Goal: Task Accomplishment & Management: Use online tool/utility

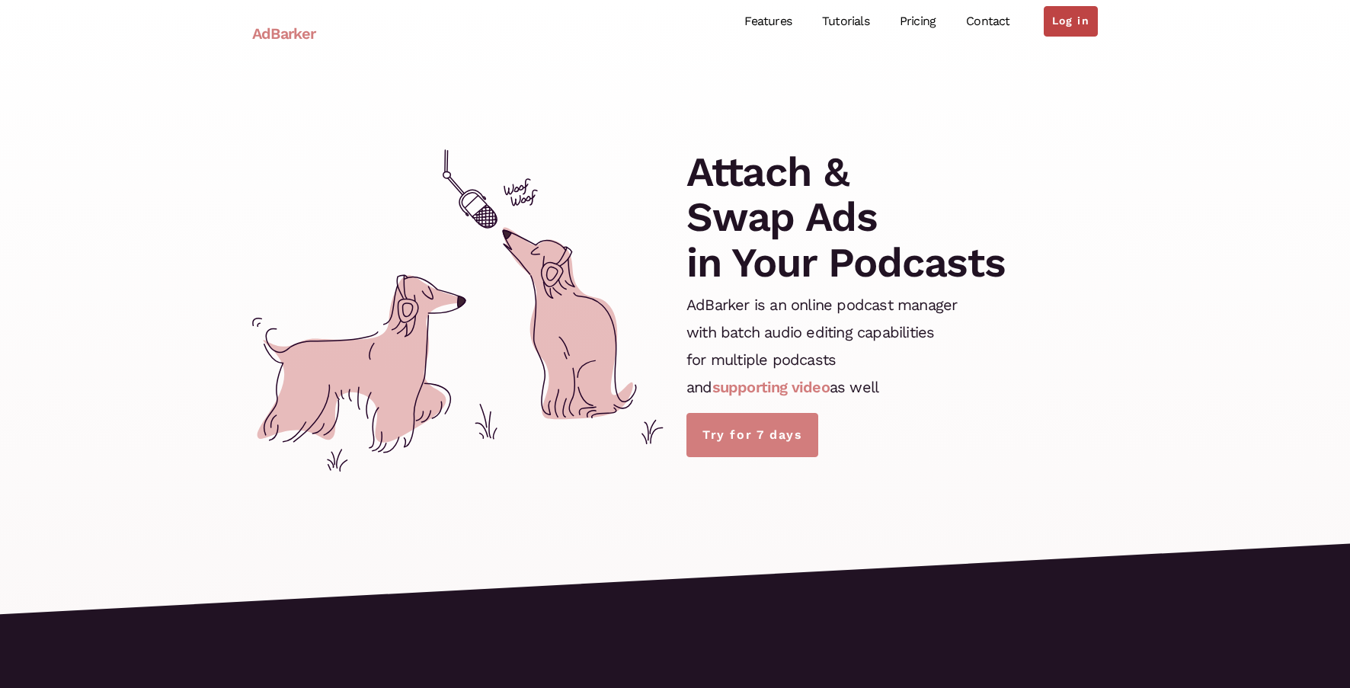
click at [1070, 11] on link "Log in" at bounding box center [1071, 21] width 54 height 30
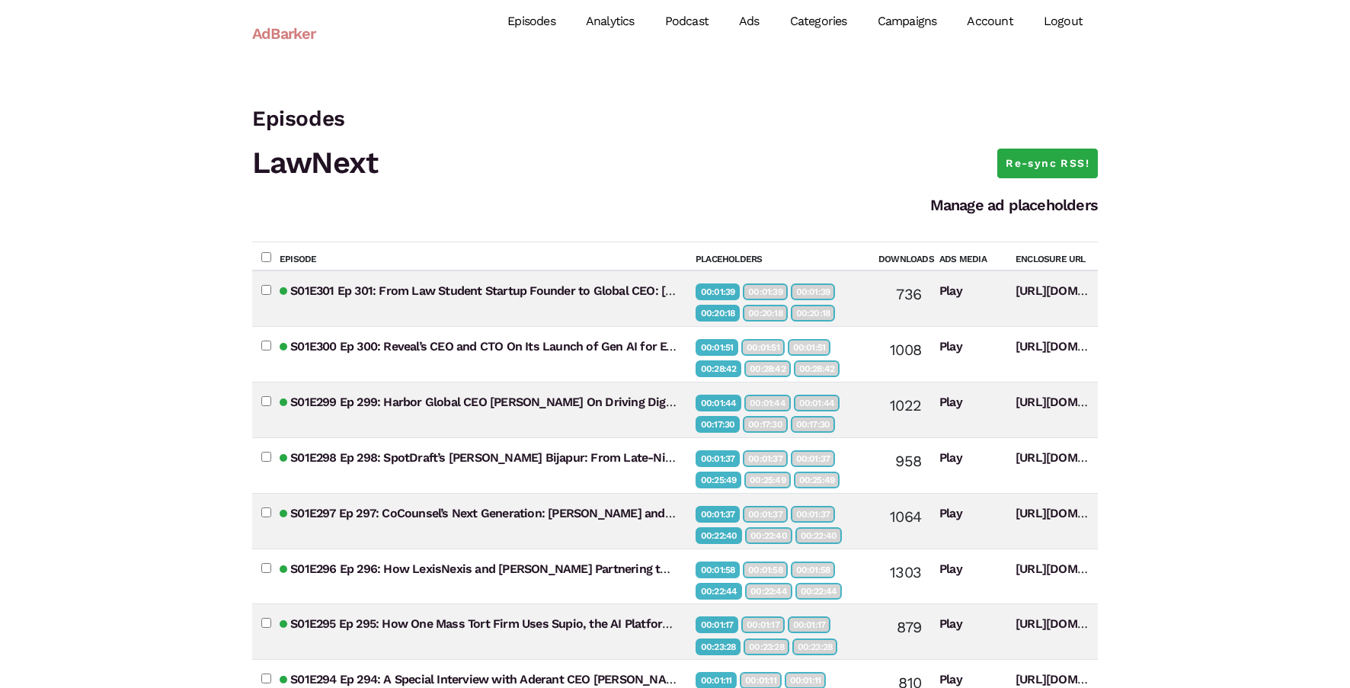
click at [922, 25] on link "Campaigns" at bounding box center [907, 22] width 90 height 68
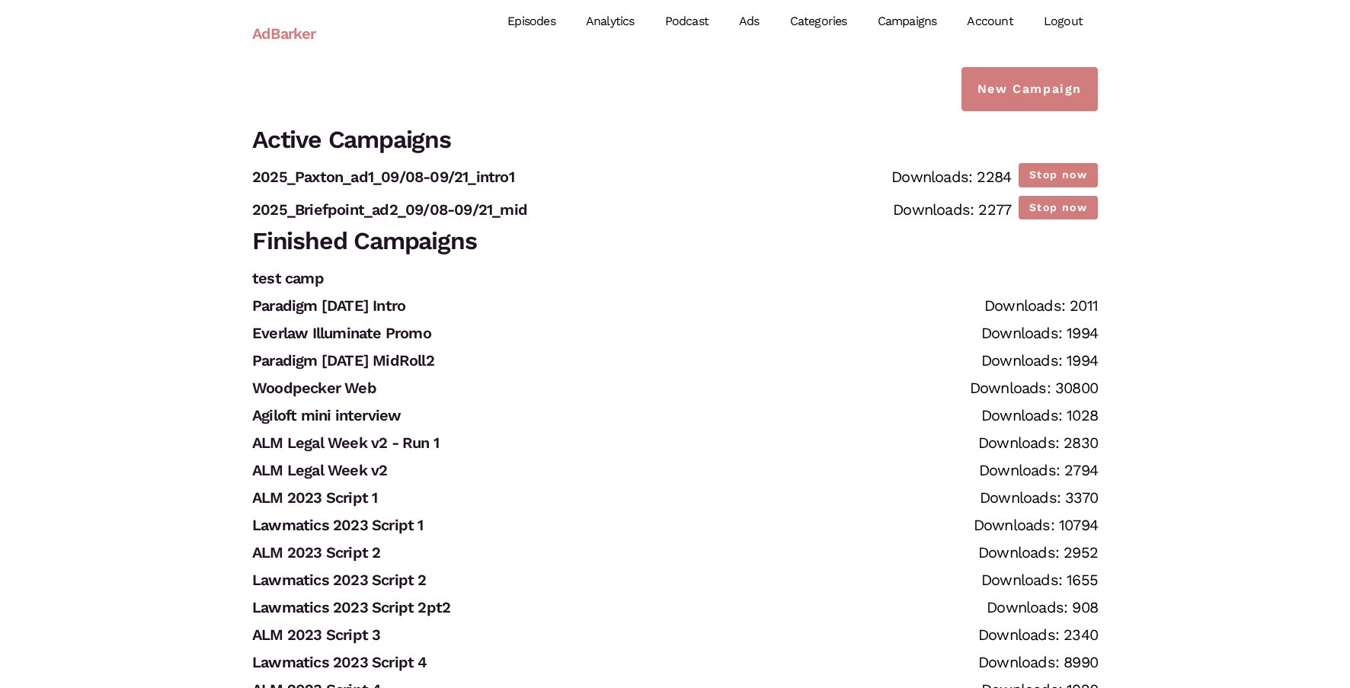
click at [538, 21] on link "Episodes" at bounding box center [531, 22] width 78 height 68
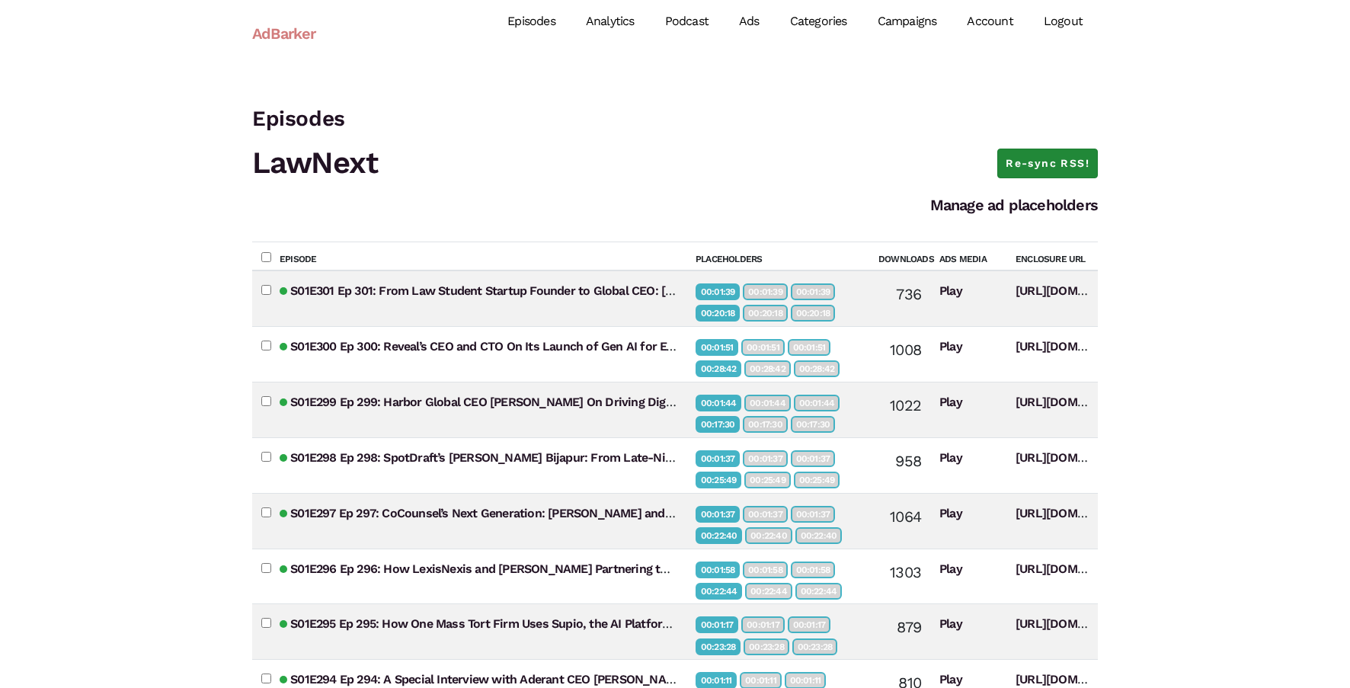
click at [1044, 155] on link "Re-sync RSS!" at bounding box center [1047, 164] width 101 height 30
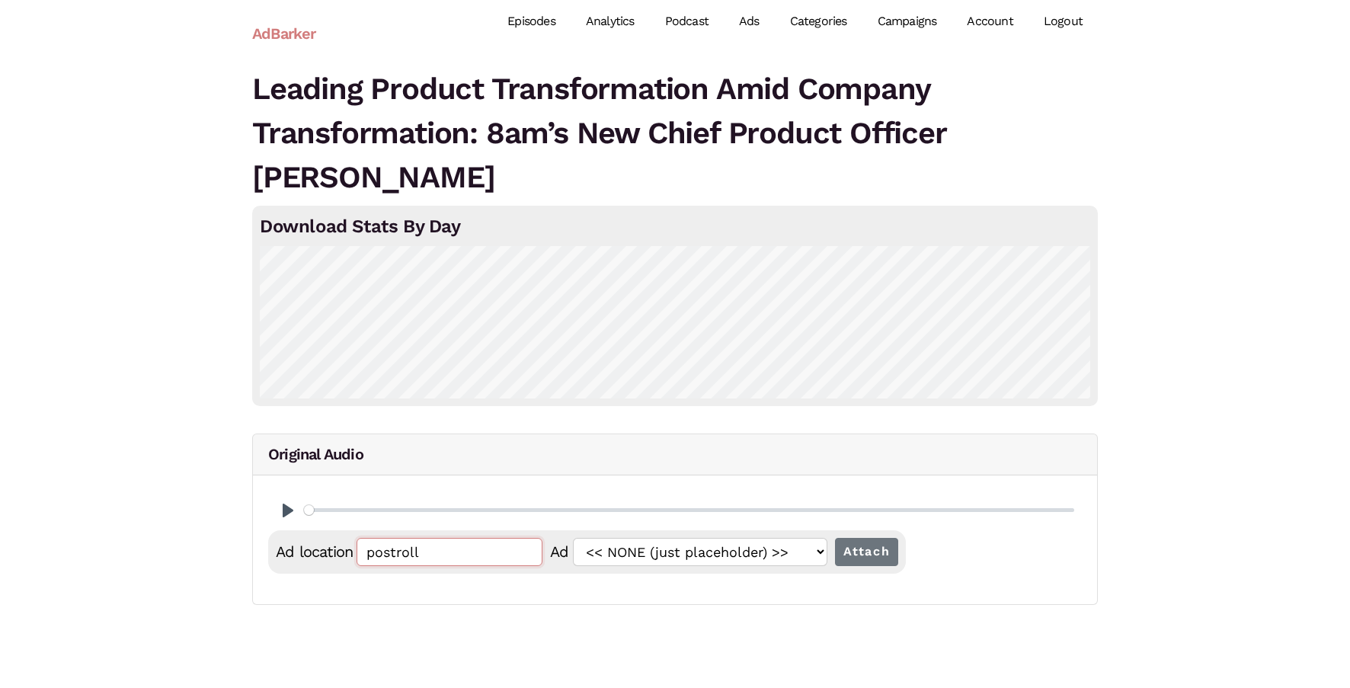
click at [457, 561] on input "postroll" at bounding box center [450, 552] width 186 height 28
paste input "00:00:49.000"
type input "00:00:49.000"
click at [835, 538] on input "Attach" at bounding box center [867, 552] width 64 height 28
click at [467, 556] on input "postroll" at bounding box center [450, 552] width 186 height 28
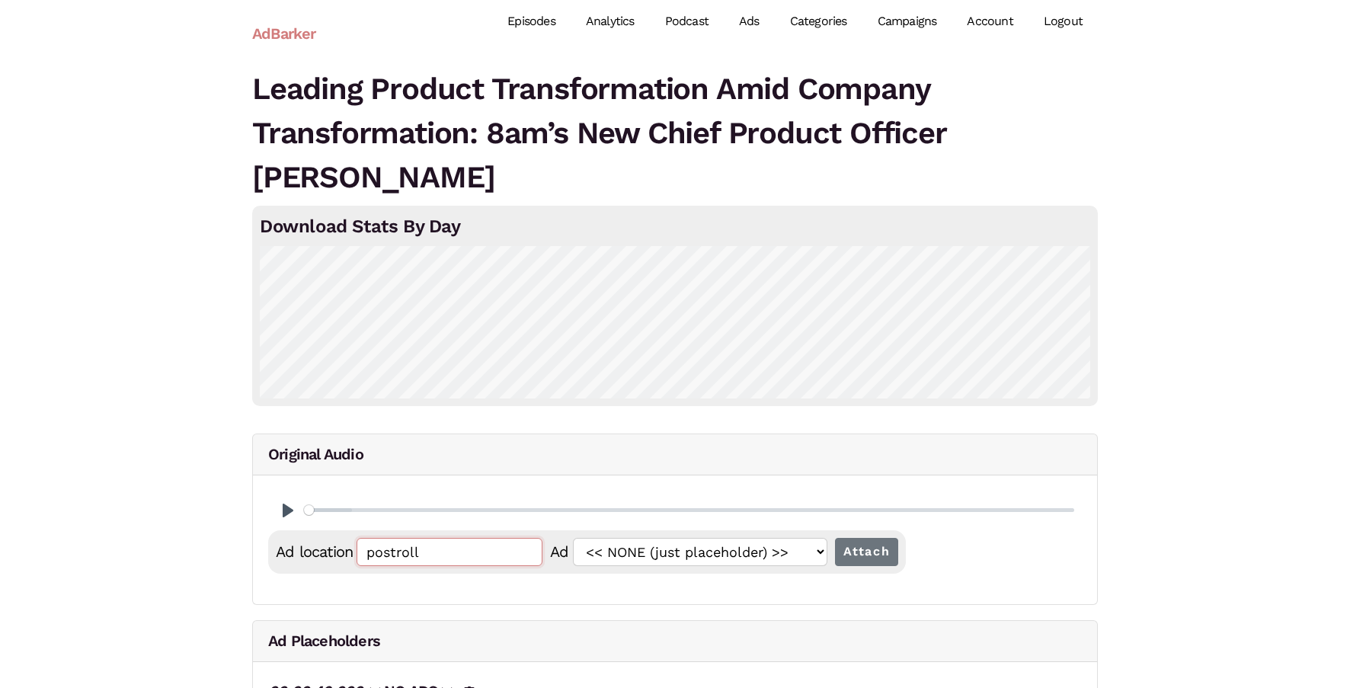
paste input "00:00:49.000"
type input "00:00:49.000"
click at [835, 538] on input "Attach" at bounding box center [867, 552] width 64 height 28
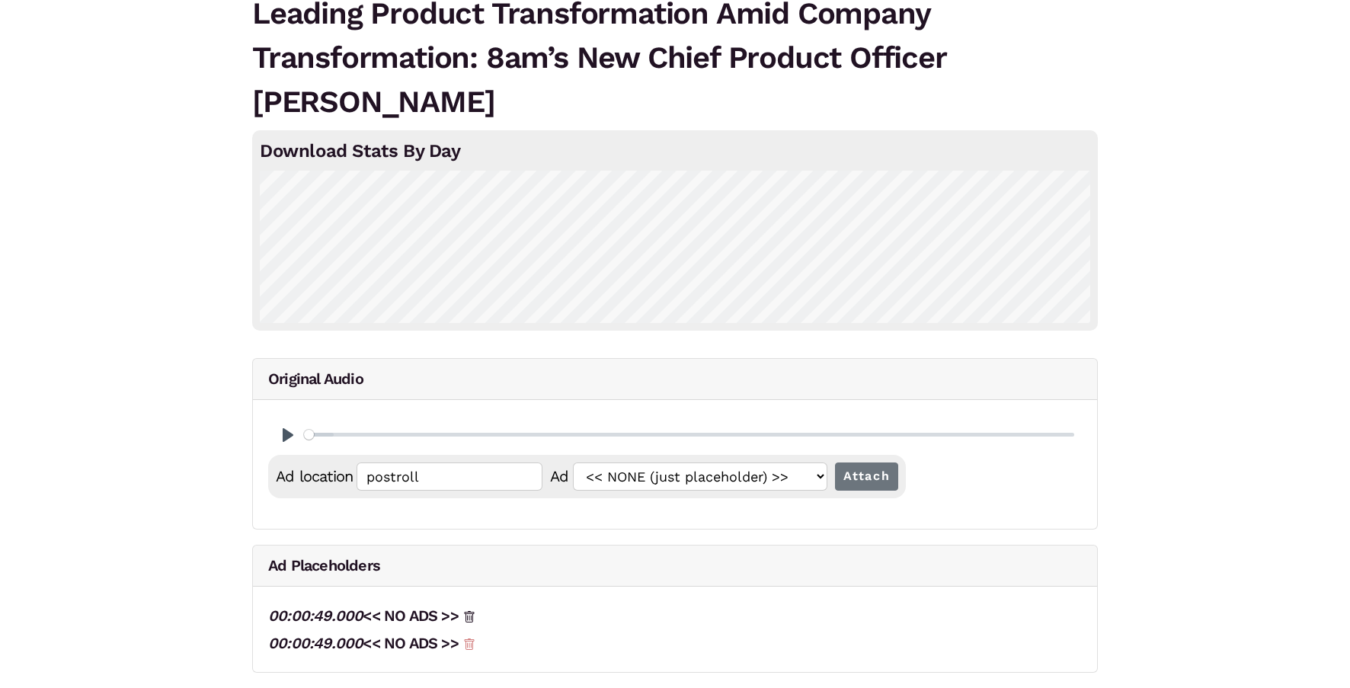
click at [470, 644] on icon at bounding box center [469, 644] width 5 height 5
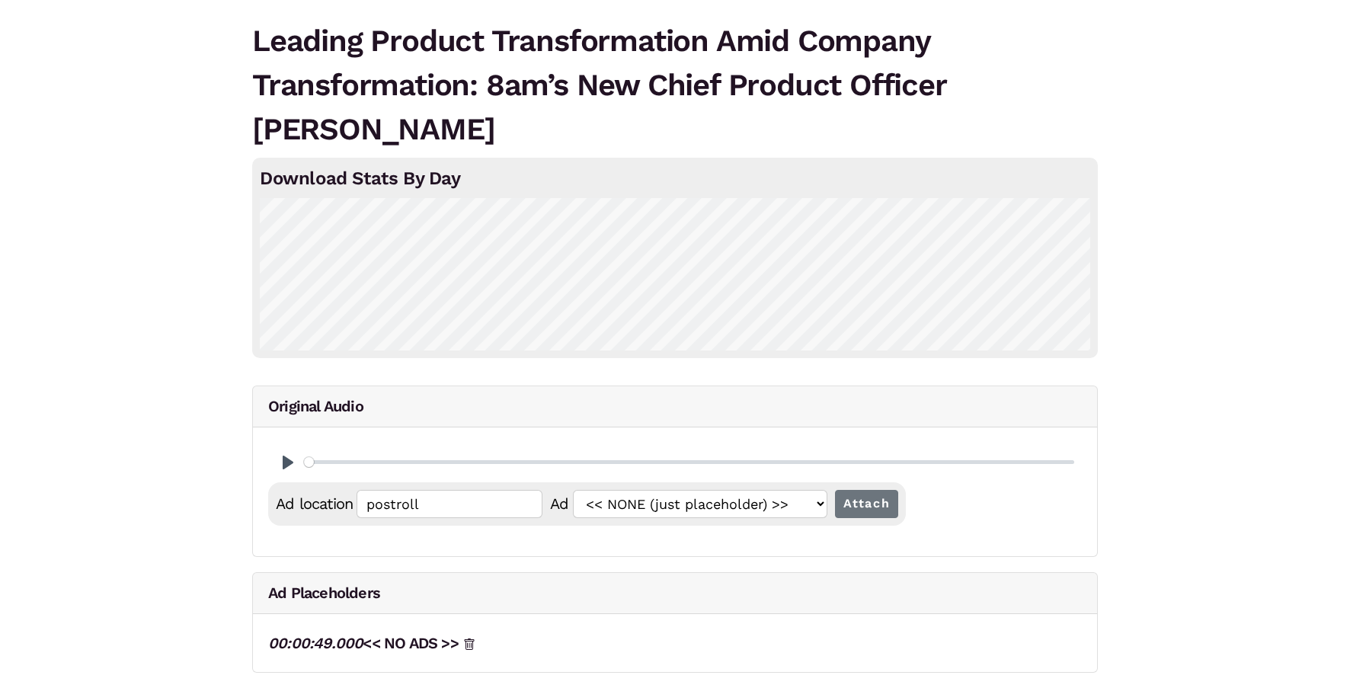
scroll to position [0, 0]
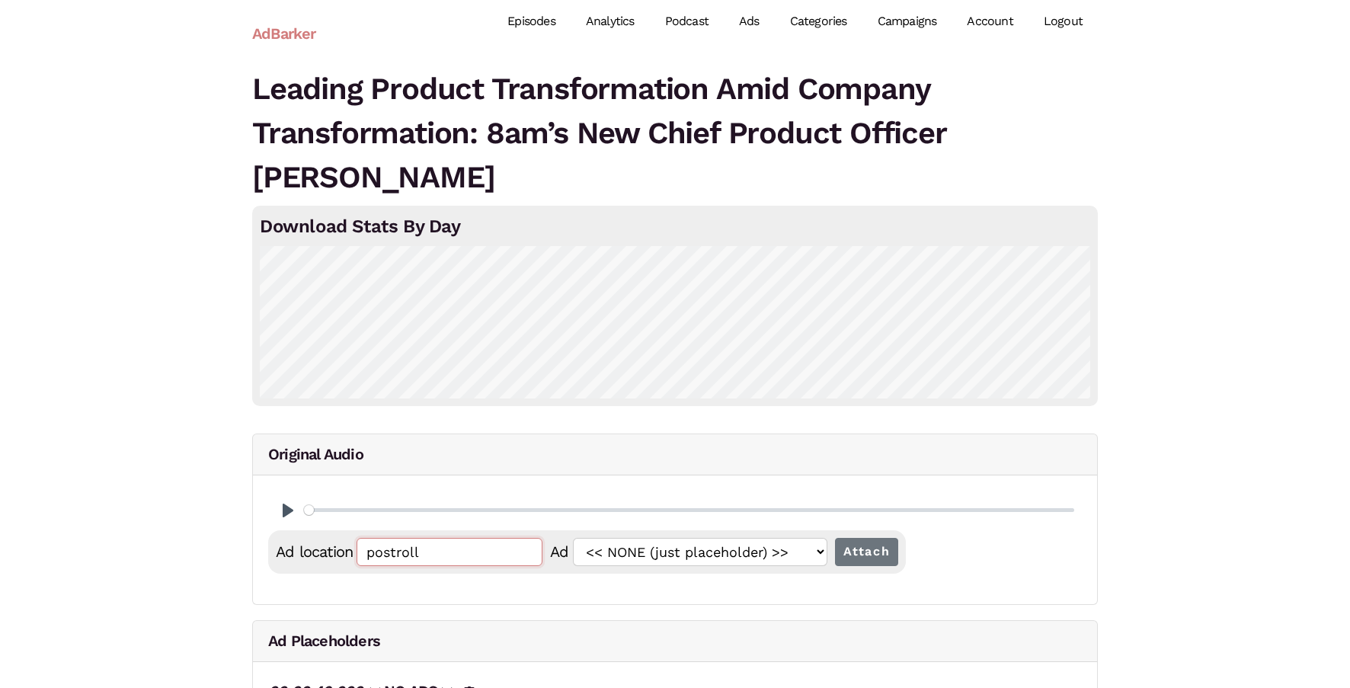
click at [467, 559] on input "postroll" at bounding box center [450, 552] width 186 height 28
paste input "00:00:49.000"
type input "00:00:49.001"
click at [835, 538] on input "Attach" at bounding box center [867, 552] width 64 height 28
click at [467, 558] on input "postroll" at bounding box center [450, 552] width 186 height 28
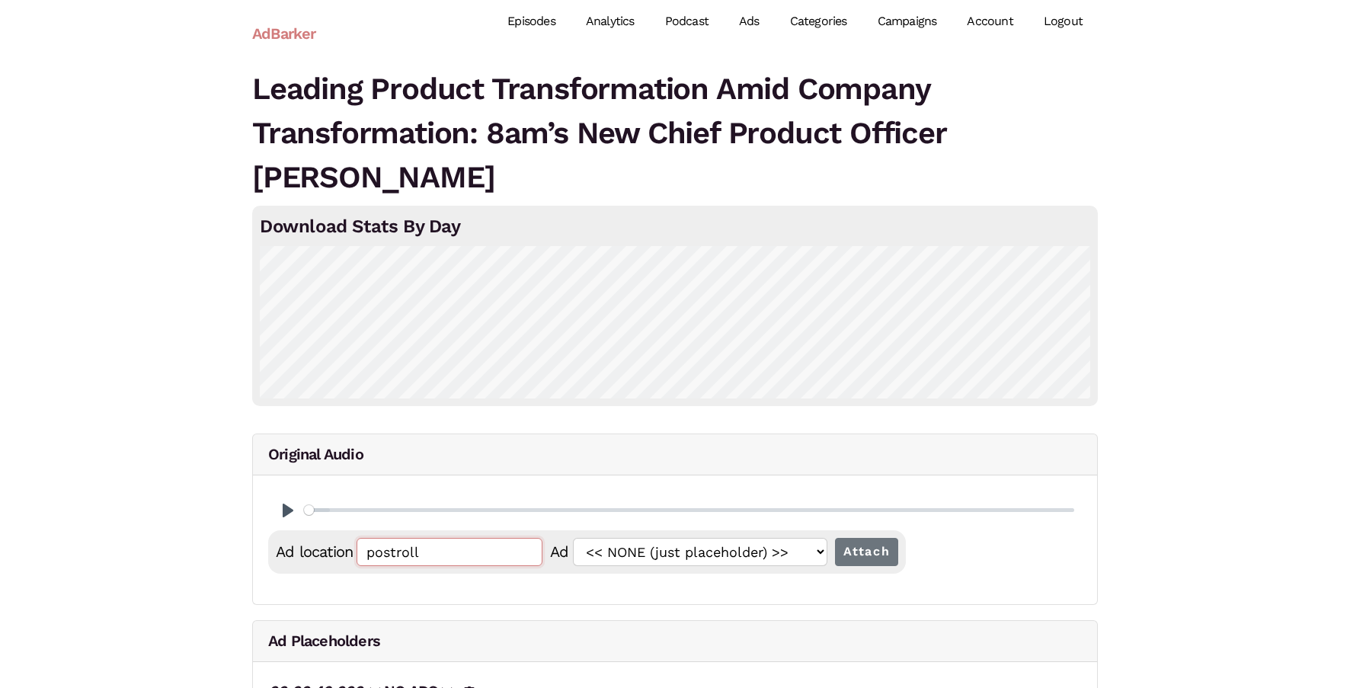
paste input "00:00:49.000"
type input "00:00:49.002"
click at [835, 538] on input "Attach" at bounding box center [867, 552] width 64 height 28
click at [427, 542] on input "postroll" at bounding box center [450, 552] width 186 height 28
paste input "00:15:42.000"
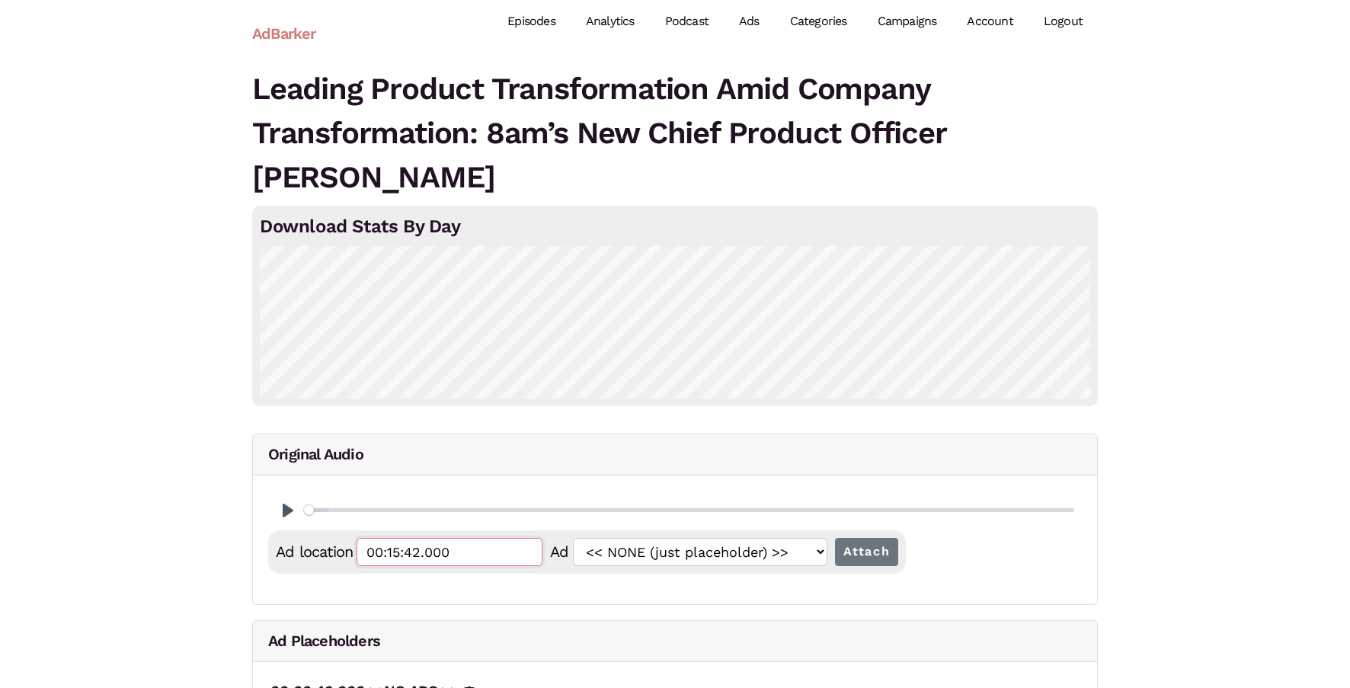
type input "00:15:42.000"
click at [835, 538] on input "Attach" at bounding box center [867, 552] width 64 height 28
click at [428, 541] on input "postroll" at bounding box center [450, 552] width 186 height 28
paste input "00:15:42.000"
type input "00:15:42.001"
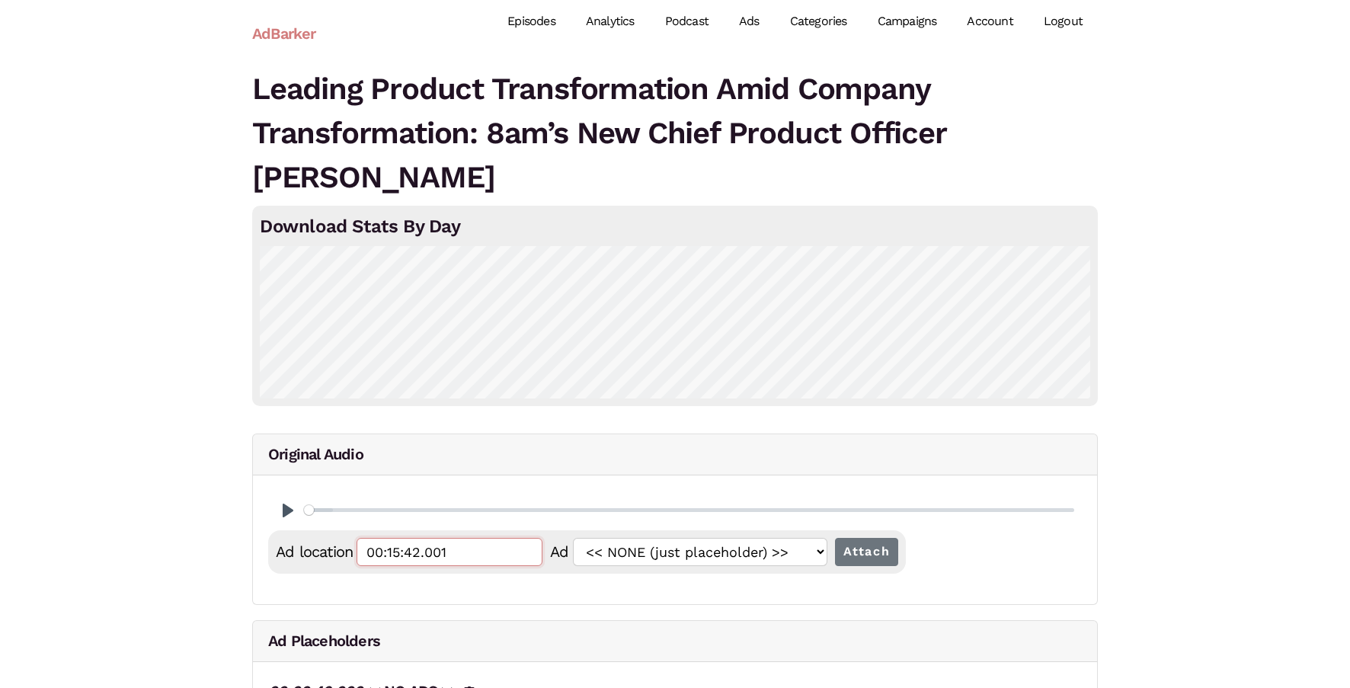
click at [835, 538] on input "Attach" at bounding box center [867, 552] width 64 height 28
click at [428, 541] on input "postroll" at bounding box center [450, 552] width 186 height 28
paste input "00:15:42.000"
type input "00:15:42.002"
click at [835, 538] on input "Attach" at bounding box center [867, 552] width 64 height 28
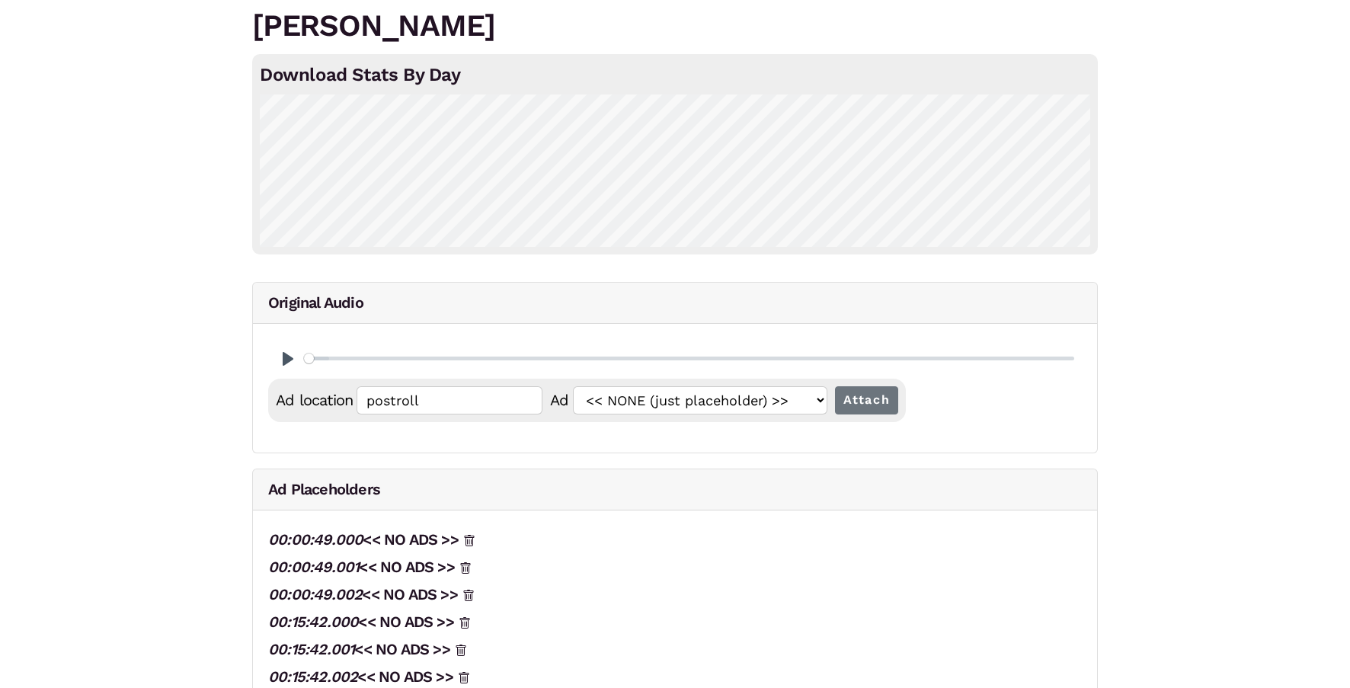
scroll to position [185, 0]
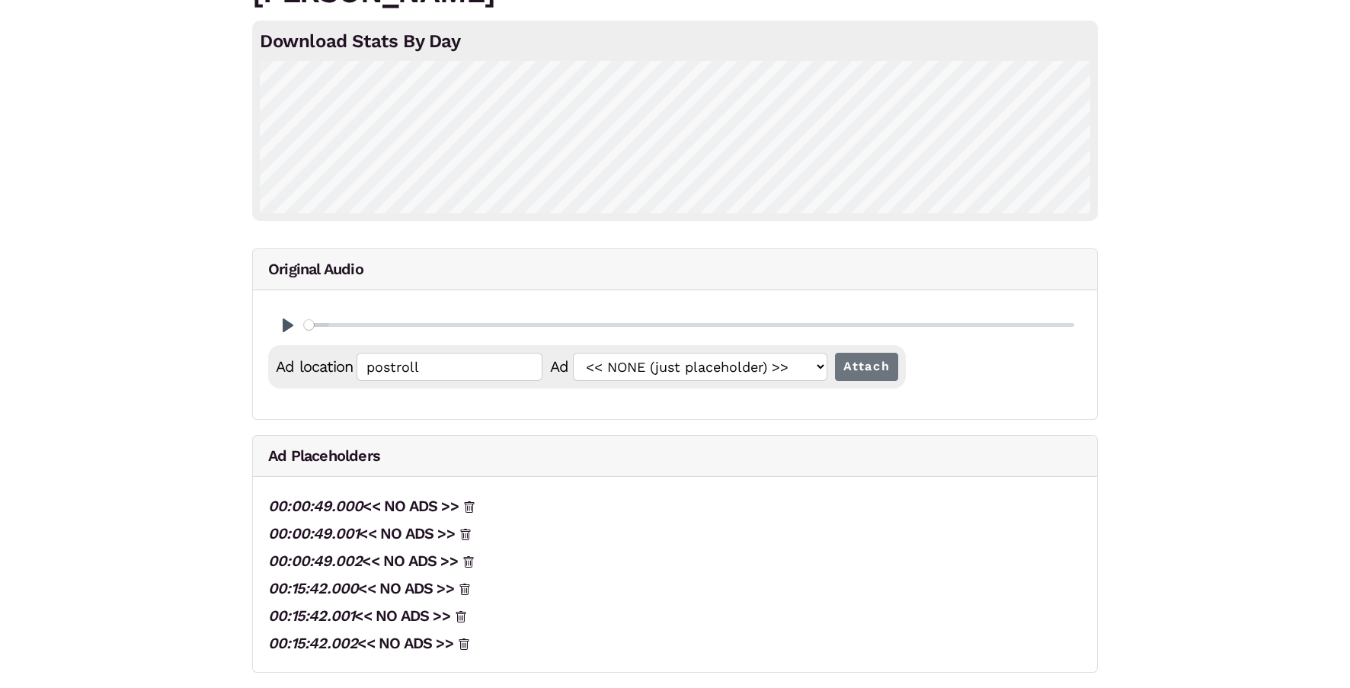
drag, startPoint x: 371, startPoint y: 645, endPoint x: 584, endPoint y: 25, distance: 655.1
click at [0, 0] on div "Leading Product Transformation Amid Company Transformation: 8am’s New Chief Pro…" at bounding box center [675, 285] width 1350 height 806
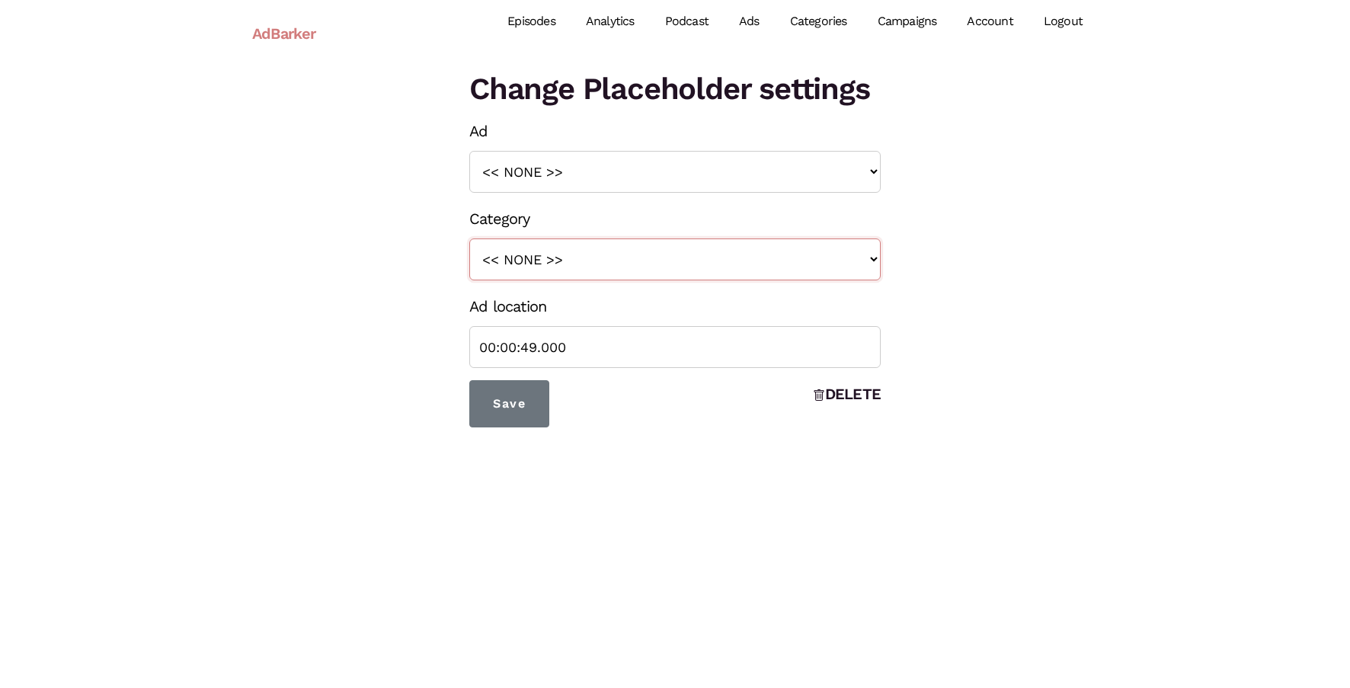
click at [583, 243] on select "<< NONE >> intro roll mid roll Intro roll 2 mid roll 2 Intro Roll 3 Mid Roll 3" at bounding box center [674, 259] width 411 height 42
select select "24"
click at [469, 238] on select "<< NONE >> intro roll mid roll Intro roll 2 mid roll 2 Intro Roll 3 Mid Roll 3" at bounding box center [674, 259] width 411 height 42
click at [530, 401] on input "Save" at bounding box center [509, 403] width 80 height 47
click at [588, 264] on select "<< NONE >> intro roll mid roll Intro roll 2 mid roll 2 Intro Roll 3 Mid Roll 3" at bounding box center [674, 259] width 411 height 42
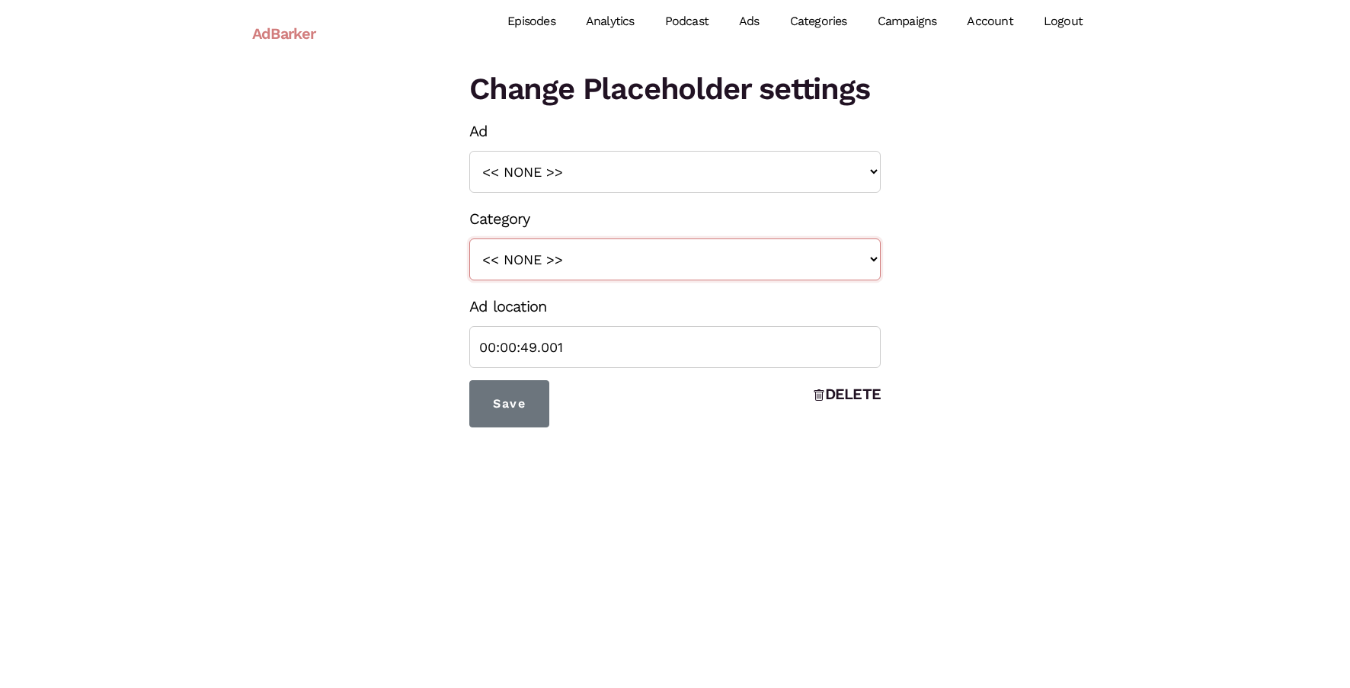
select select "26"
click at [469, 238] on select "<< NONE >> intro roll mid roll Intro roll 2 mid roll 2 Intro Roll 3 Mid Roll 3" at bounding box center [674, 259] width 411 height 42
click at [506, 405] on input "Save" at bounding box center [509, 403] width 80 height 47
click at [565, 233] on div "Category << NONE >> intro roll mid roll Intro roll 2 mid roll 2 Intro Roll 3 Mi…" at bounding box center [674, 242] width 411 height 75
click at [564, 255] on select "<< NONE >> intro roll mid roll Intro roll 2 mid roll 2 Intro Roll 3 Mid Roll 3" at bounding box center [674, 259] width 411 height 42
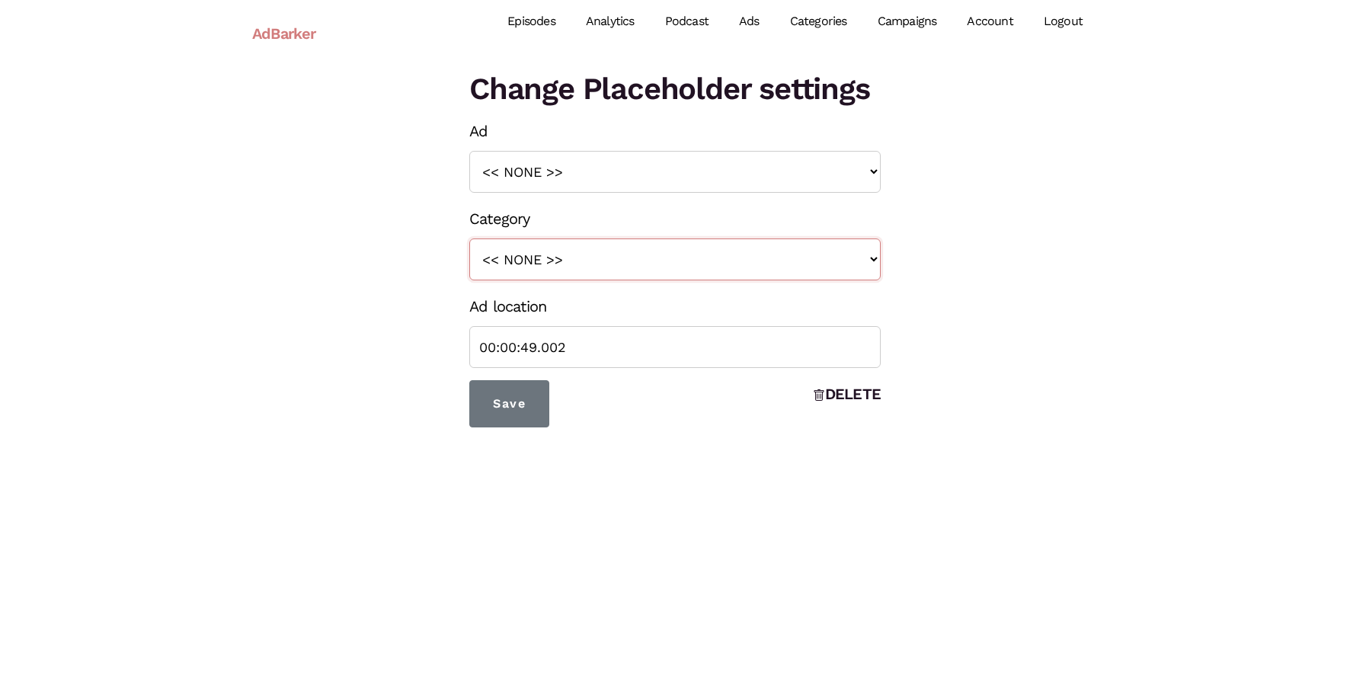
select select "28"
click at [469, 238] on select "<< NONE >> intro roll mid roll Intro roll 2 mid roll 2 Intro Roll 3 Mid Roll 3" at bounding box center [674, 259] width 411 height 42
click at [523, 394] on input "Save" at bounding box center [509, 403] width 80 height 47
click at [535, 261] on select "<< NONE >> intro roll mid roll Intro roll 2 mid roll 2 Intro Roll 3 Mid Roll 3" at bounding box center [674, 259] width 411 height 42
select select "25"
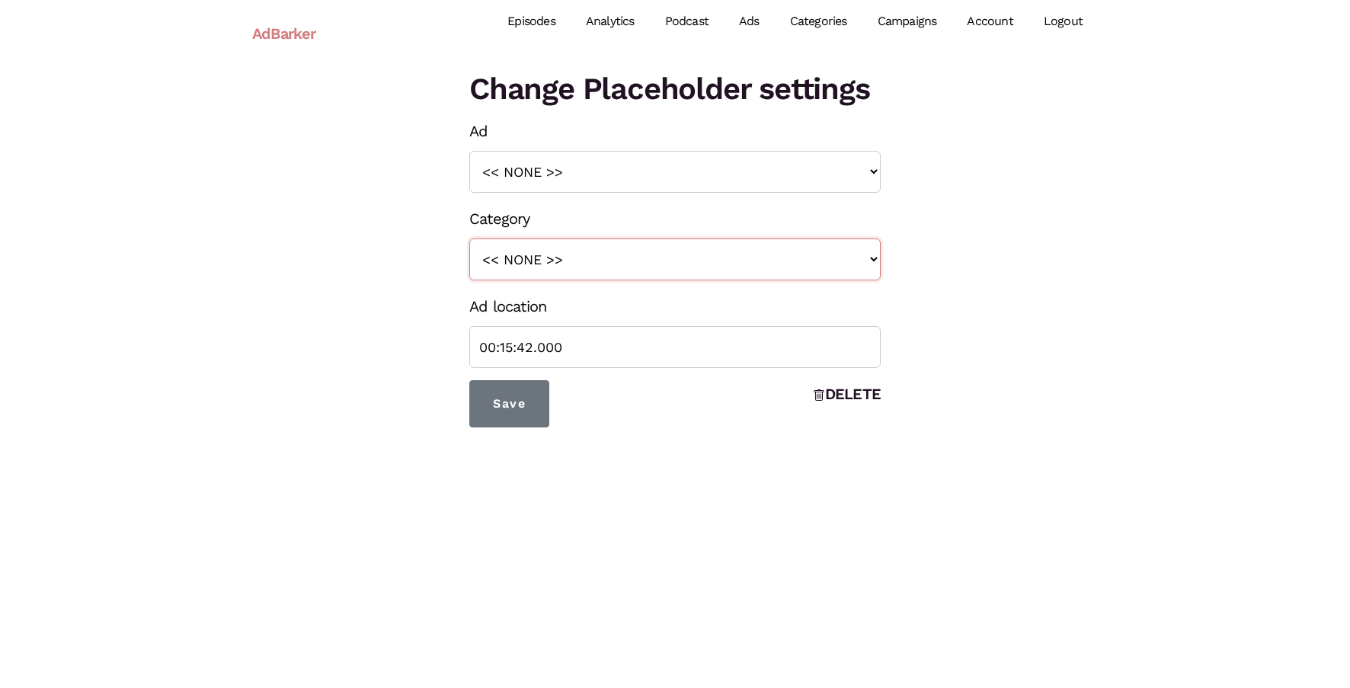
click at [469, 238] on select "<< NONE >> intro roll mid roll Intro roll 2 mid roll 2 Intro Roll 3 Mid Roll 3" at bounding box center [674, 259] width 411 height 42
click at [513, 379] on form "Ad << NONE >> 2023_Sage_Script1 2023_UM_Script 1 2023_LitSoftware_TrialPad1 202…" at bounding box center [674, 272] width 411 height 310
click at [520, 414] on input "Save" at bounding box center [509, 403] width 80 height 47
click at [609, 269] on select "<< NONE >> intro roll mid roll Intro roll 2 mid roll 2 Intro Roll 3 Mid Roll 3" at bounding box center [674, 259] width 411 height 42
select select "27"
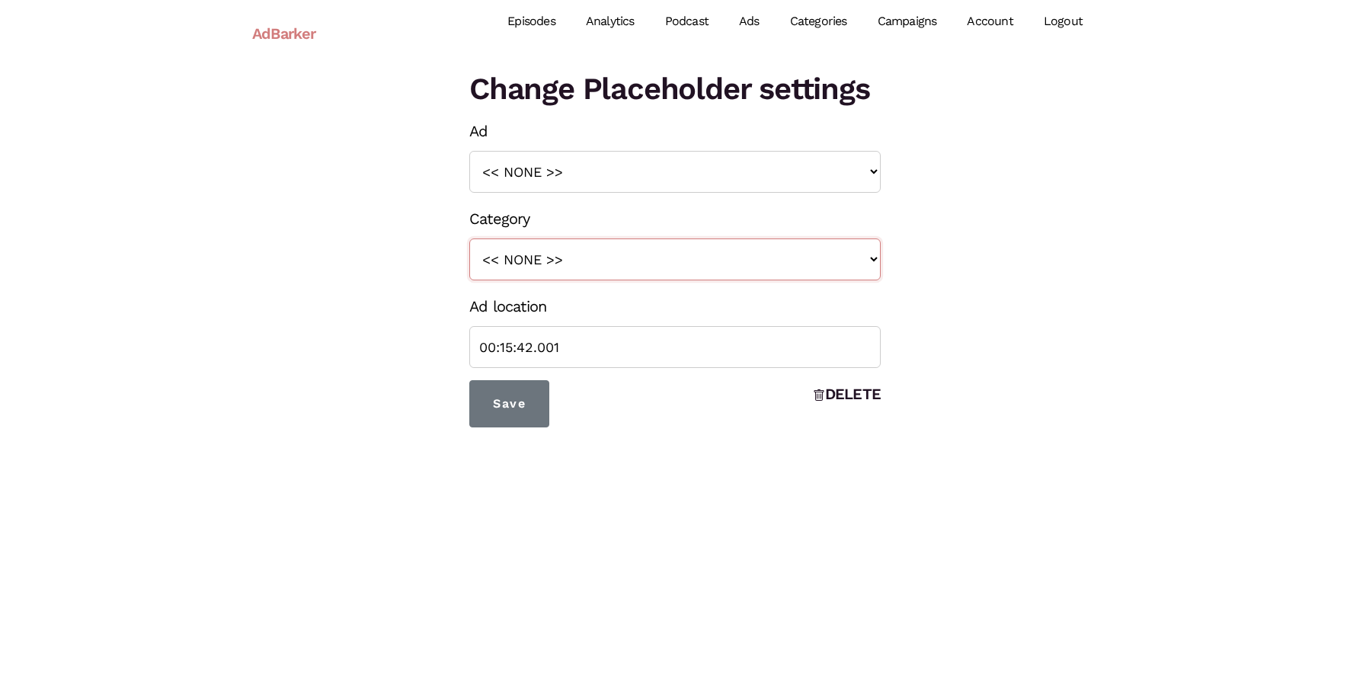
click at [469, 238] on select "<< NONE >> intro roll mid roll Intro roll 2 mid roll 2 Intro Roll 3 Mid Roll 3" at bounding box center [674, 259] width 411 height 42
click at [524, 395] on input "Save" at bounding box center [509, 403] width 80 height 47
click at [605, 271] on select "<< NONE >> intro roll mid roll Intro roll 2 mid roll 2 Intro Roll 3 Mid Roll 3" at bounding box center [674, 259] width 411 height 42
select select "29"
click at [469, 238] on select "<< NONE >> intro roll mid roll Intro roll 2 mid roll 2 Intro Roll 3 Mid Roll 3" at bounding box center [674, 259] width 411 height 42
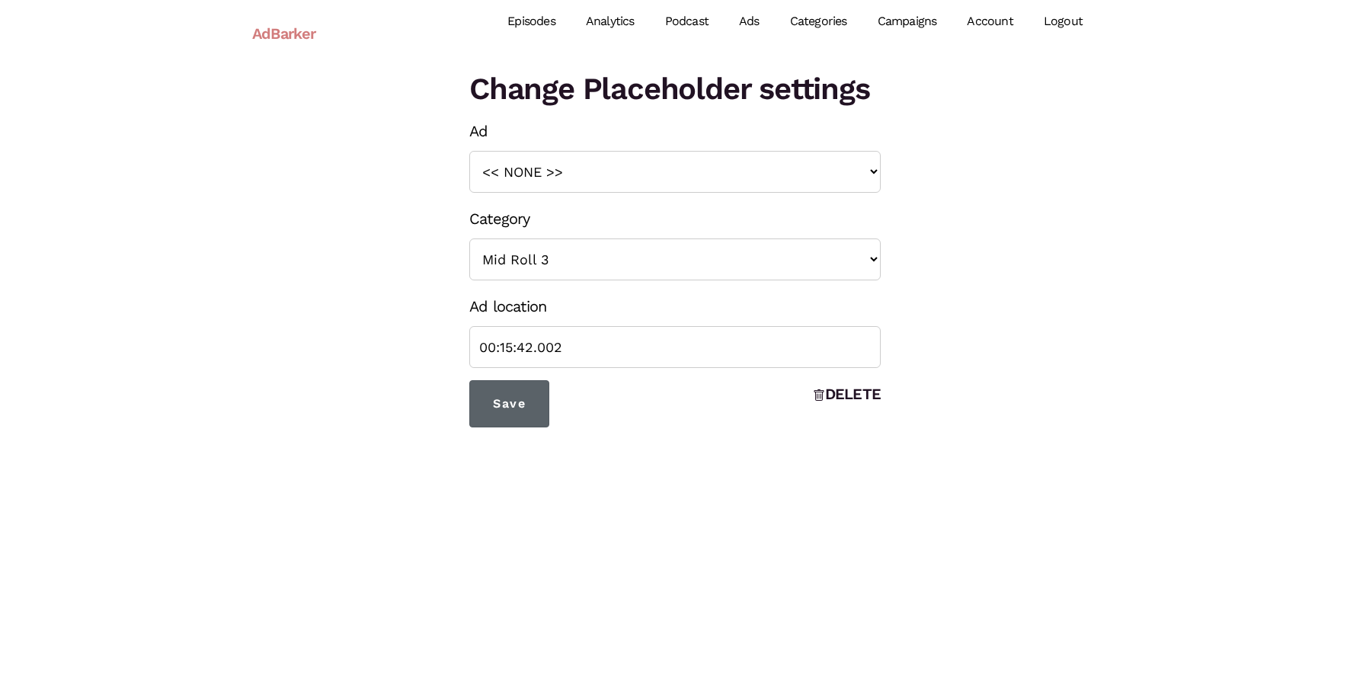
click at [521, 401] on input "Save" at bounding box center [509, 403] width 80 height 47
